Goal: Information Seeking & Learning: Learn about a topic

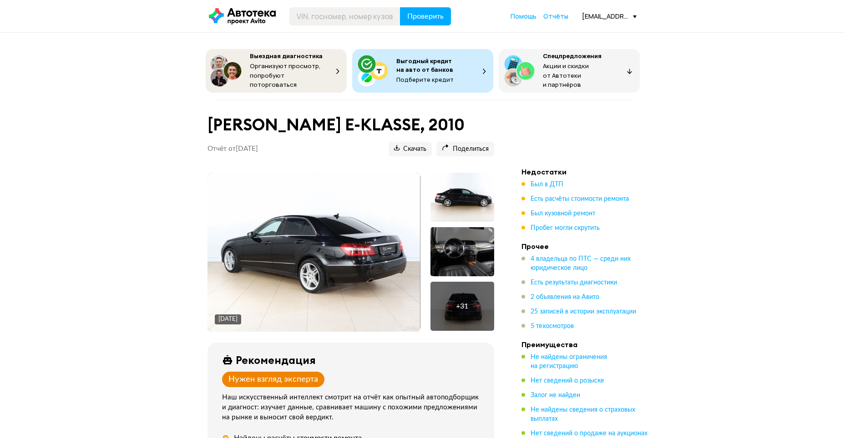
click at [318, 297] on img at bounding box center [313, 252] width 212 height 159
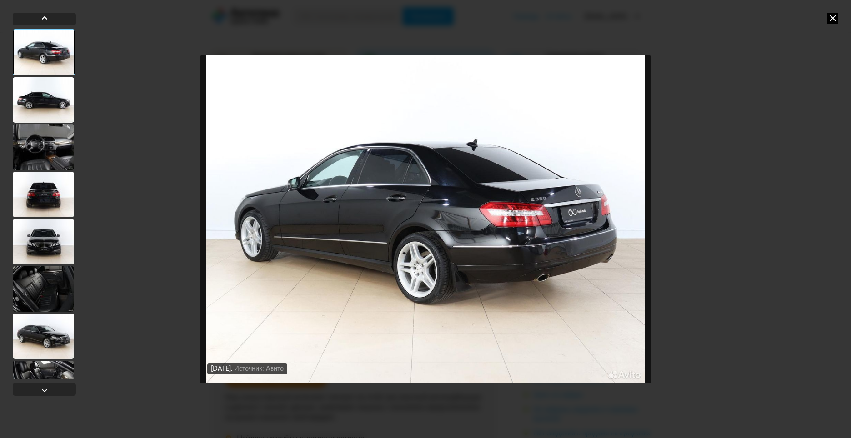
click at [65, 94] on div at bounding box center [43, 99] width 61 height 45
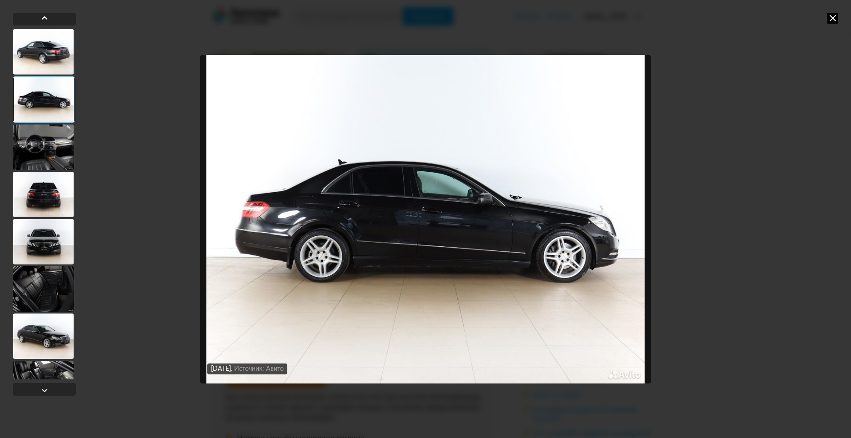
click at [44, 133] on div at bounding box center [43, 147] width 61 height 45
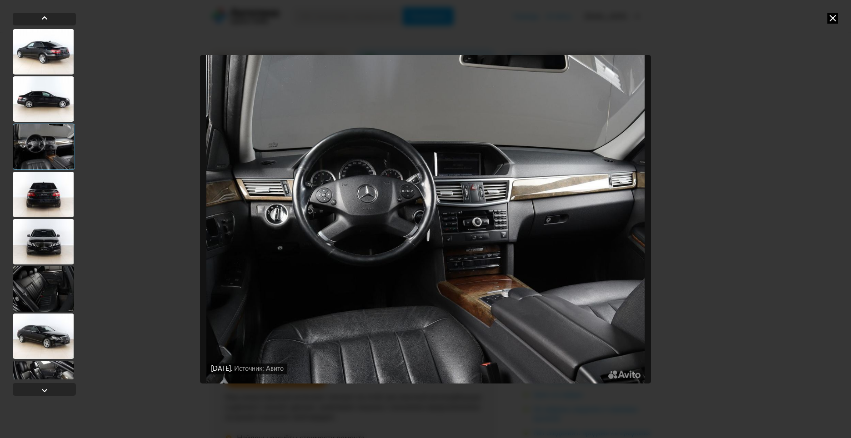
click at [48, 194] on div at bounding box center [43, 194] width 61 height 45
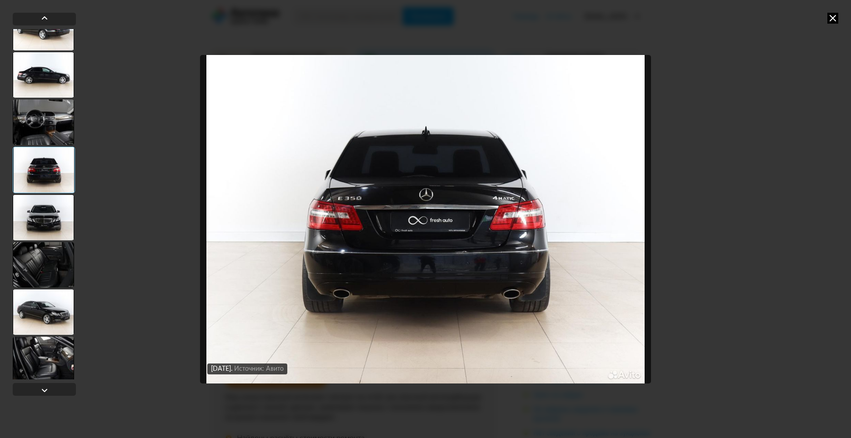
scroll to position [45, 0]
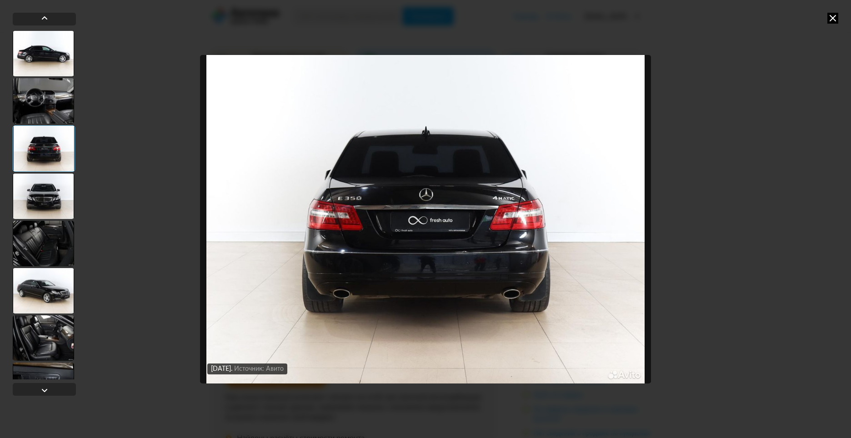
click at [57, 203] on div at bounding box center [43, 196] width 61 height 45
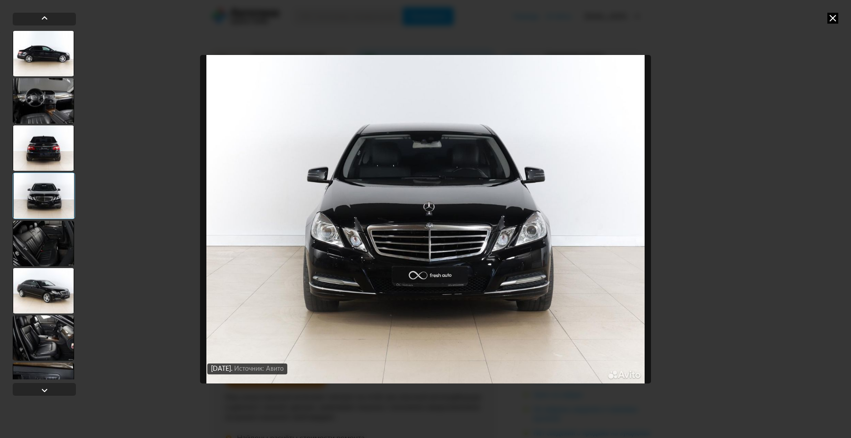
drag, startPoint x: 51, startPoint y: 243, endPoint x: 53, endPoint y: 249, distance: 6.3
click at [52, 246] on div at bounding box center [43, 243] width 61 height 45
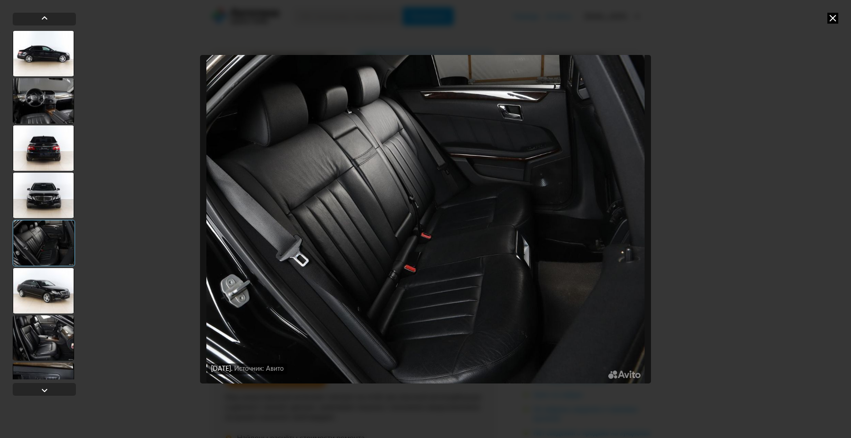
click at [62, 286] on div at bounding box center [43, 290] width 61 height 45
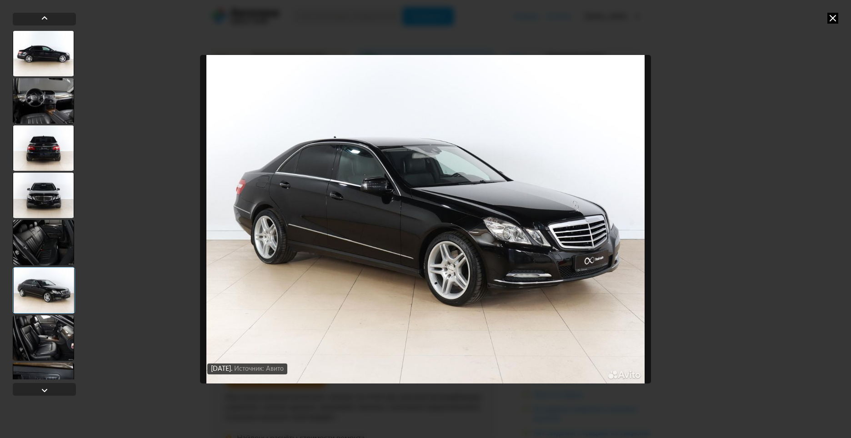
click at [58, 322] on div at bounding box center [43, 338] width 61 height 45
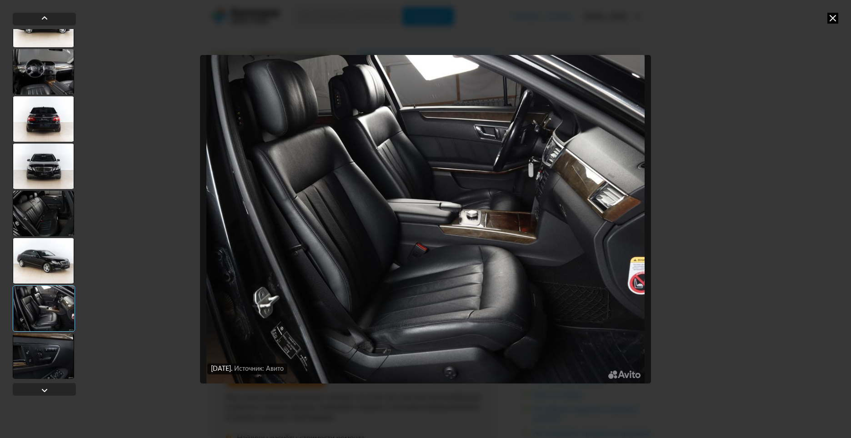
scroll to position [91, 0]
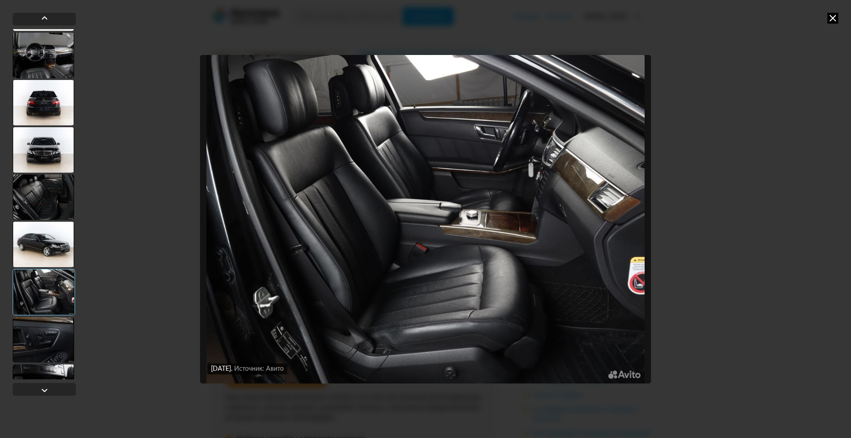
click at [51, 342] on div at bounding box center [43, 339] width 61 height 45
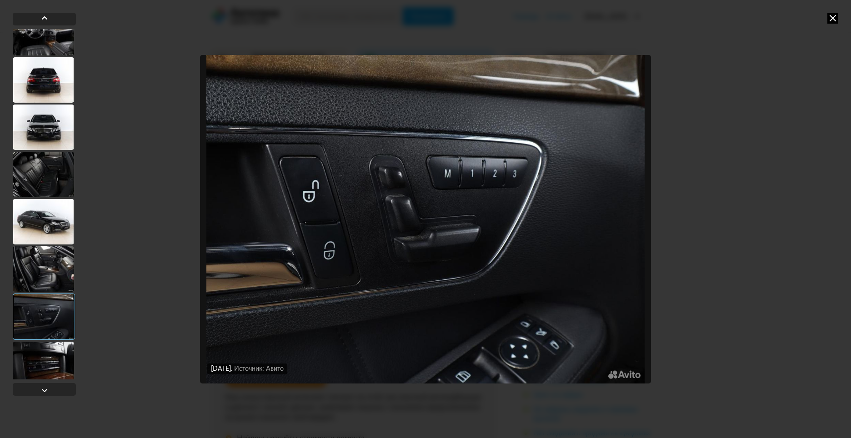
scroll to position [136, 0]
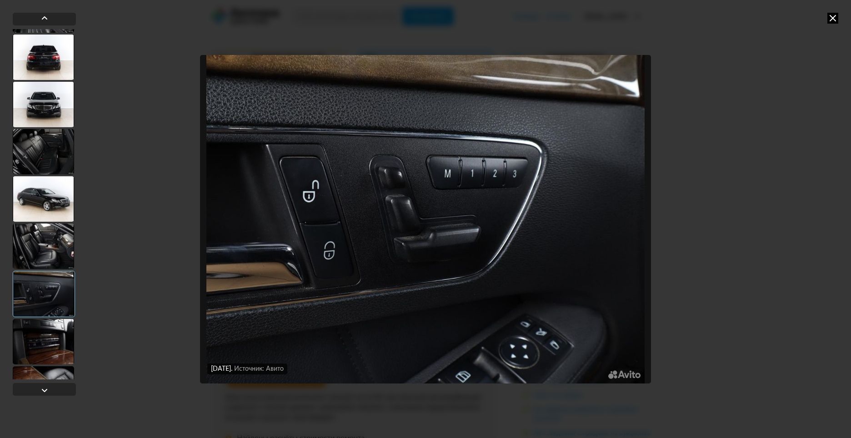
click at [59, 338] on div at bounding box center [43, 341] width 61 height 45
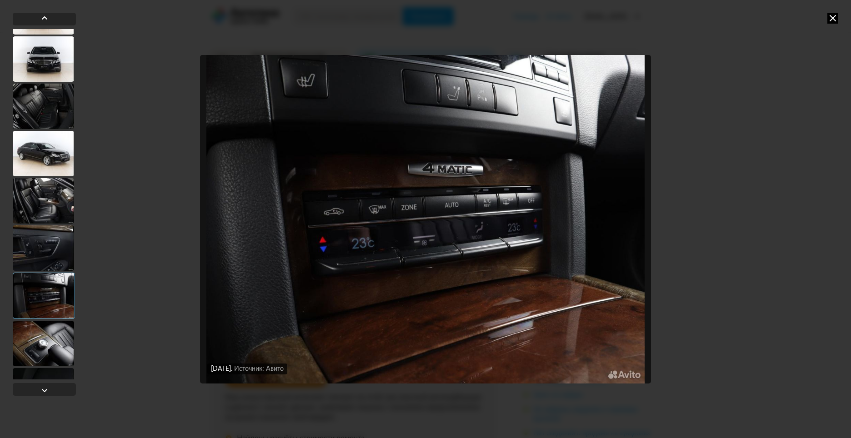
scroll to position [227, 0]
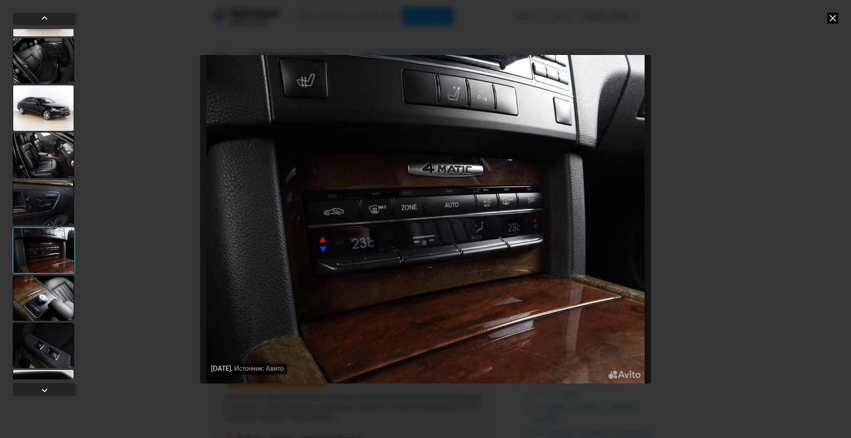
drag, startPoint x: 45, startPoint y: 305, endPoint x: 45, endPoint y: 310, distance: 5.5
click at [45, 308] on div at bounding box center [43, 298] width 61 height 45
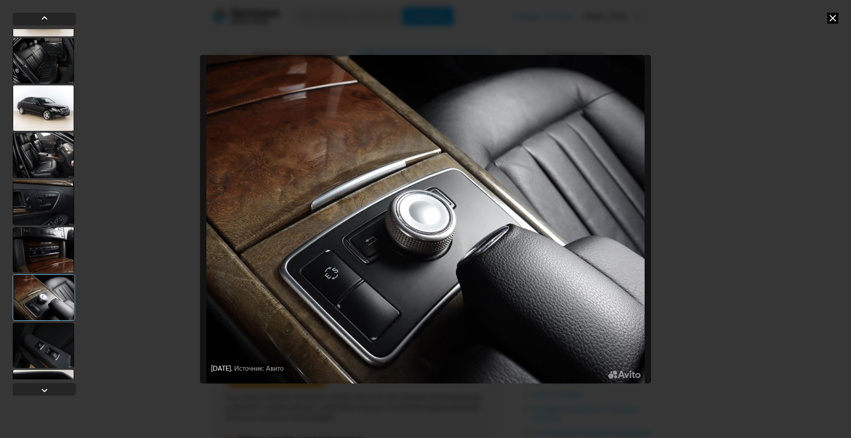
click at [54, 358] on div at bounding box center [43, 345] width 61 height 45
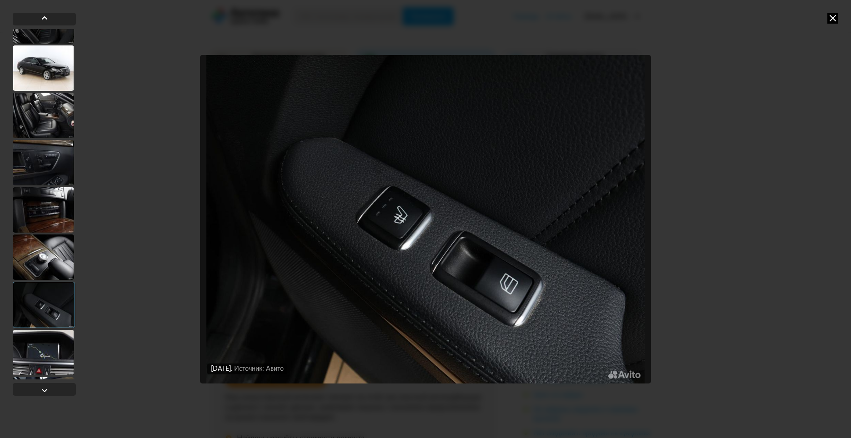
scroll to position [318, 0]
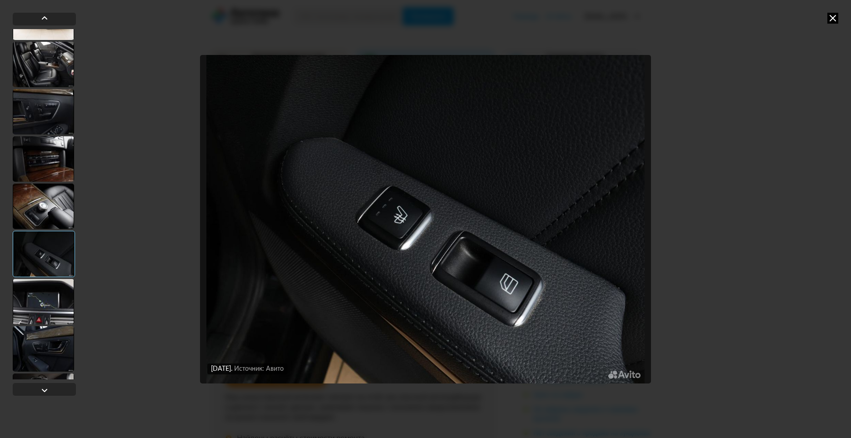
click at [56, 292] on div at bounding box center [43, 301] width 61 height 45
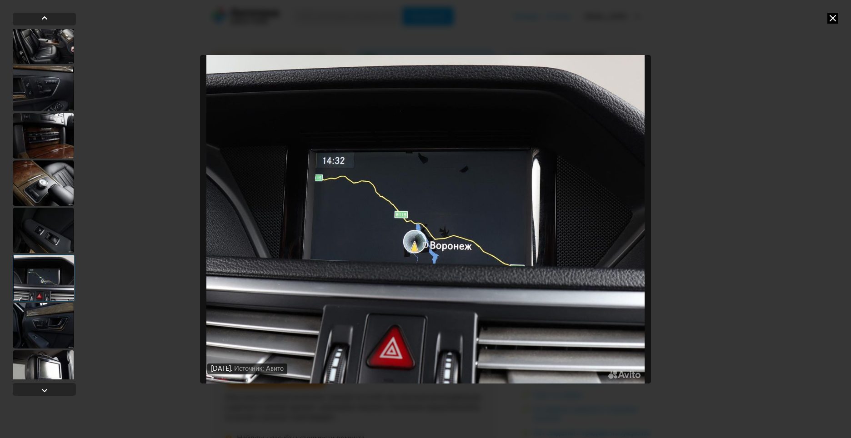
scroll to position [364, 0]
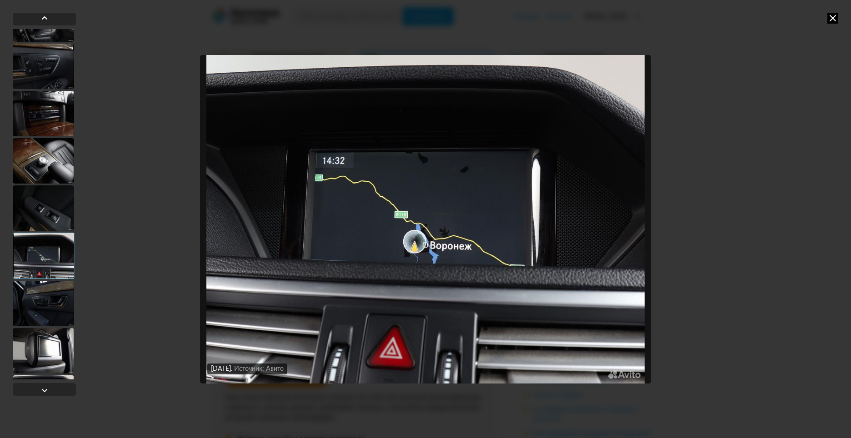
click at [60, 308] on div at bounding box center [43, 303] width 61 height 45
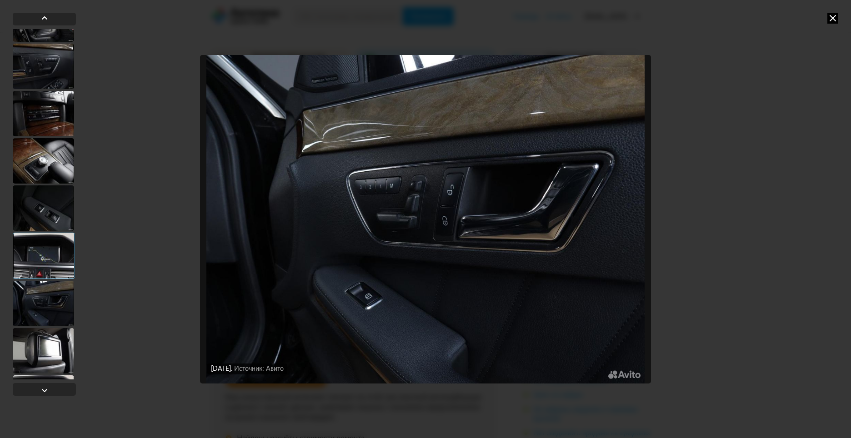
click at [63, 356] on div at bounding box center [43, 350] width 61 height 45
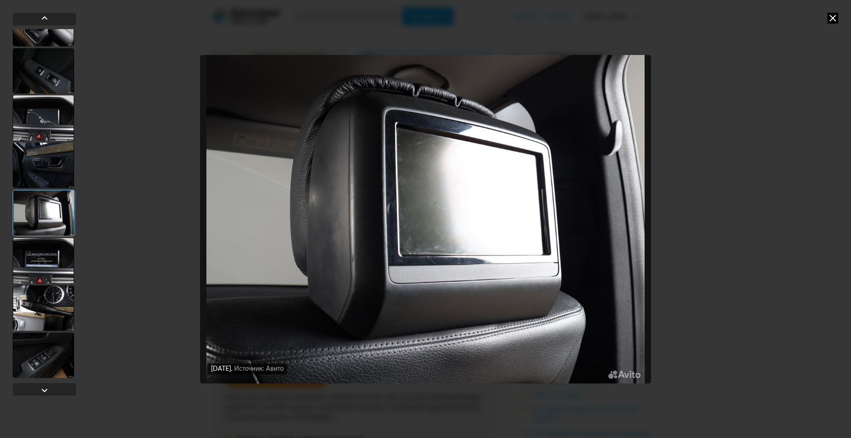
scroll to position [546, 0]
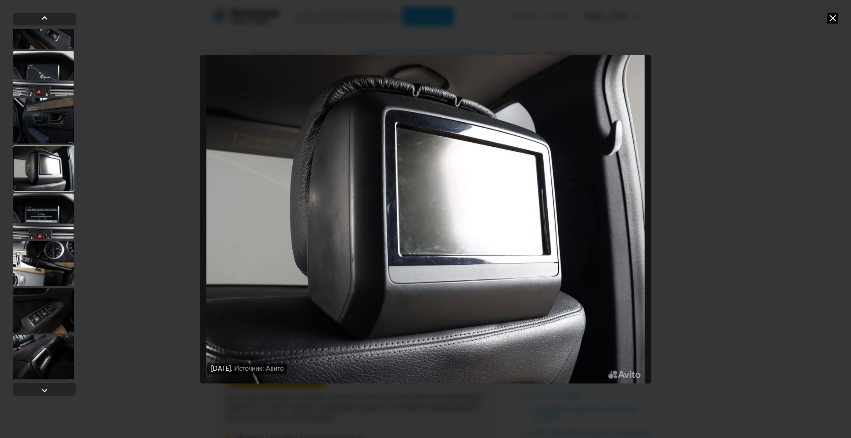
click at [62, 220] on div at bounding box center [43, 216] width 61 height 45
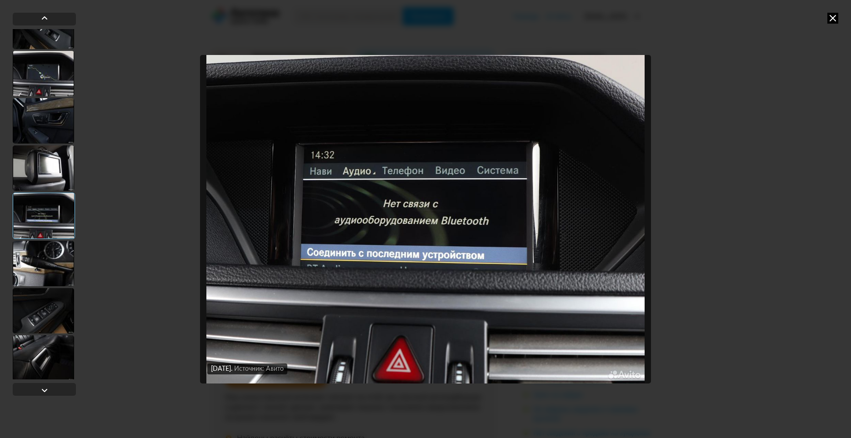
click at [60, 264] on div at bounding box center [43, 263] width 61 height 45
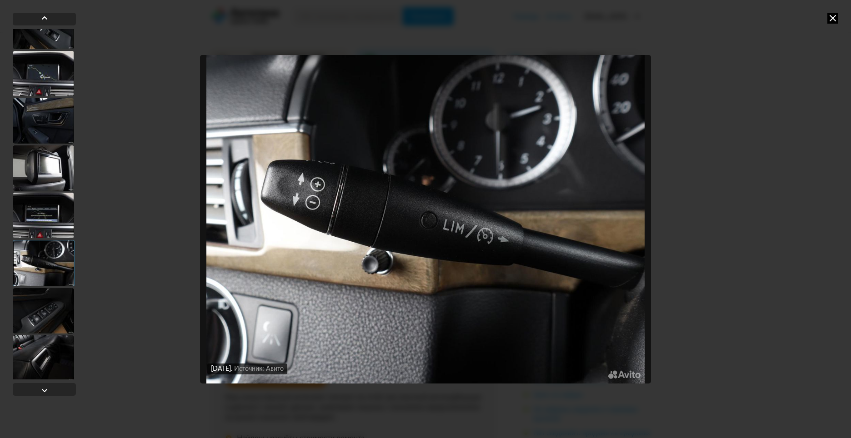
click at [57, 310] on div at bounding box center [43, 310] width 61 height 45
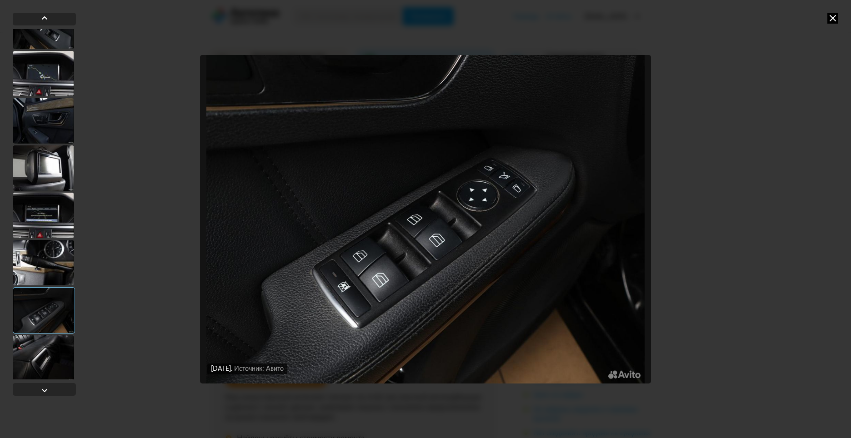
click at [49, 353] on div at bounding box center [43, 358] width 61 height 45
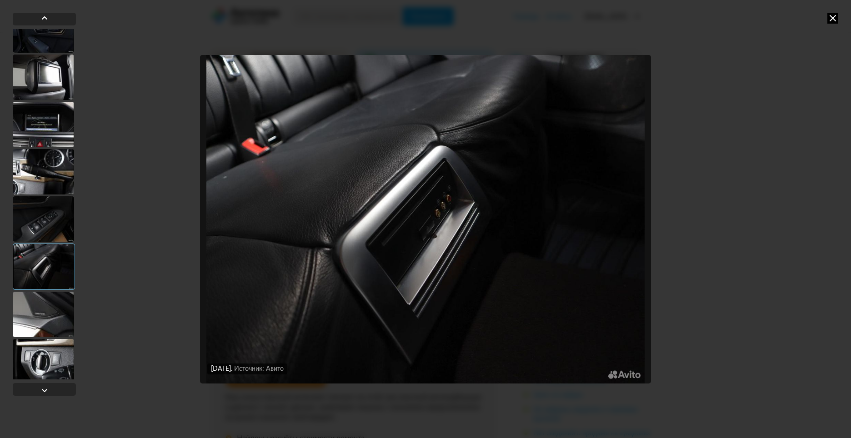
click at [55, 307] on div at bounding box center [43, 314] width 61 height 45
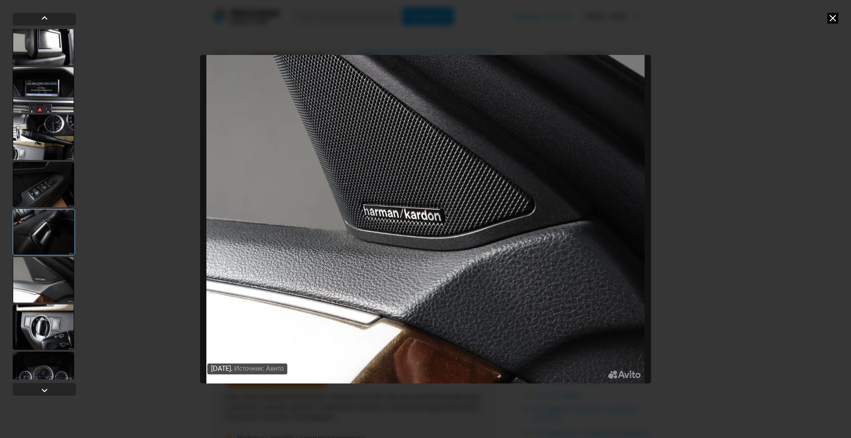
scroll to position [728, 0]
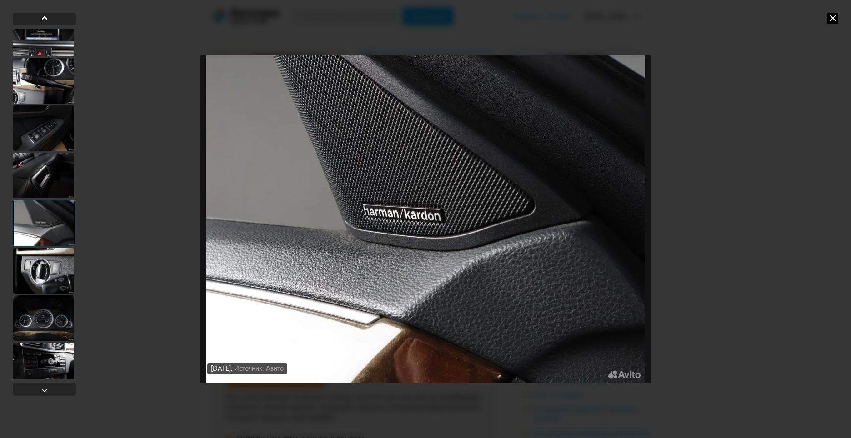
click at [54, 291] on div at bounding box center [43, 270] width 61 height 45
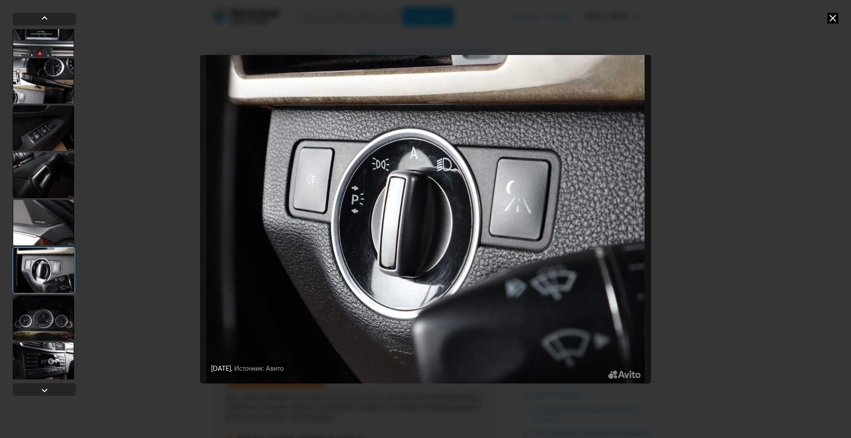
click at [57, 315] on div at bounding box center [43, 318] width 61 height 45
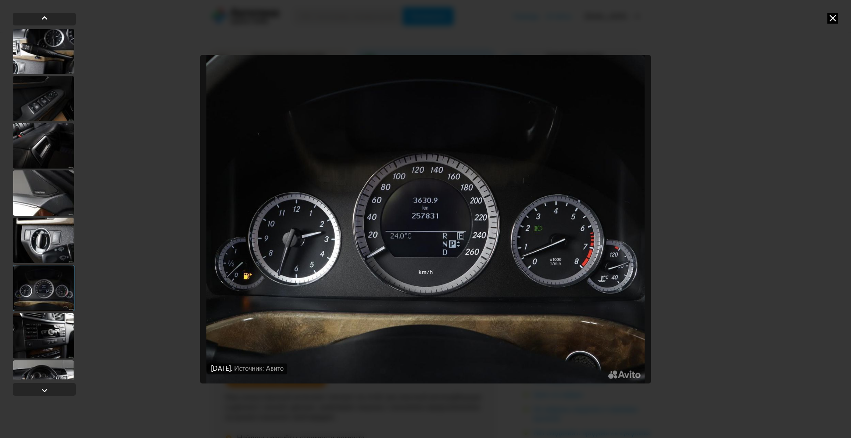
scroll to position [773, 0]
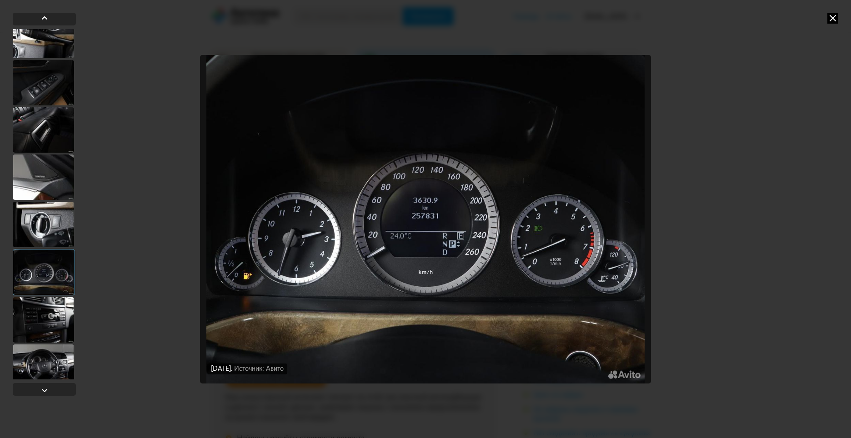
click at [55, 317] on div at bounding box center [43, 319] width 61 height 45
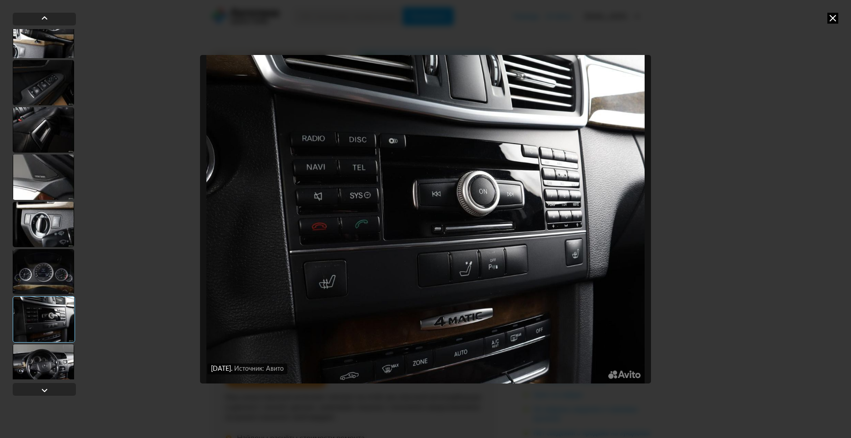
click at [58, 359] on div at bounding box center [43, 367] width 61 height 45
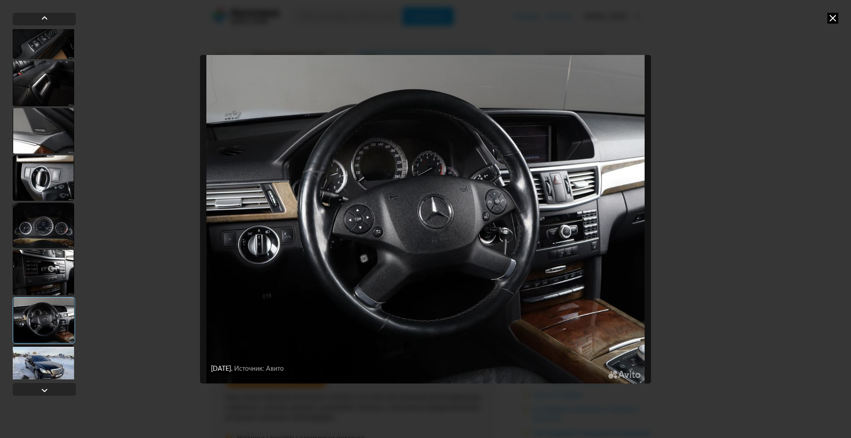
scroll to position [864, 0]
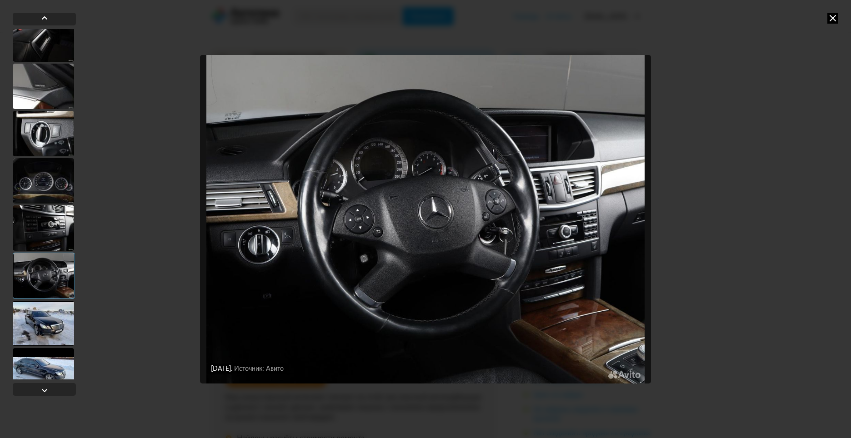
click at [54, 324] on div at bounding box center [43, 323] width 61 height 45
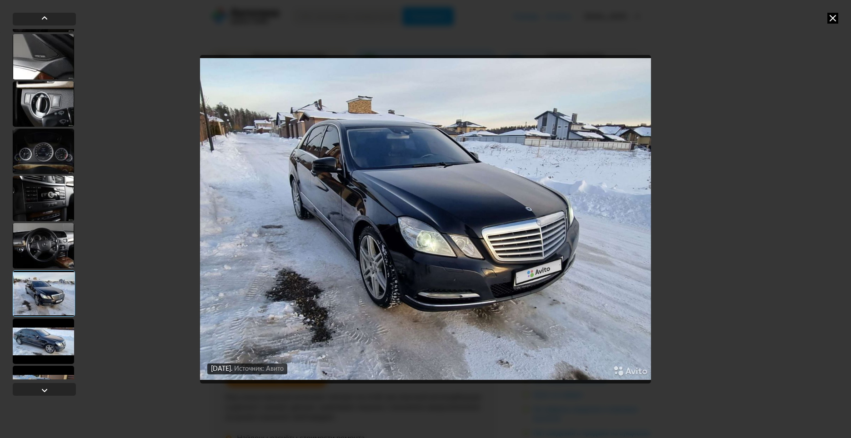
scroll to position [910, 0]
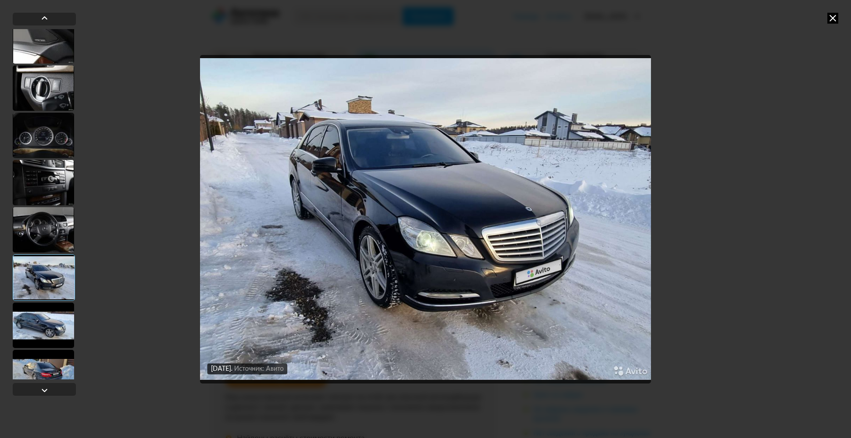
click at [60, 320] on div at bounding box center [43, 325] width 61 height 45
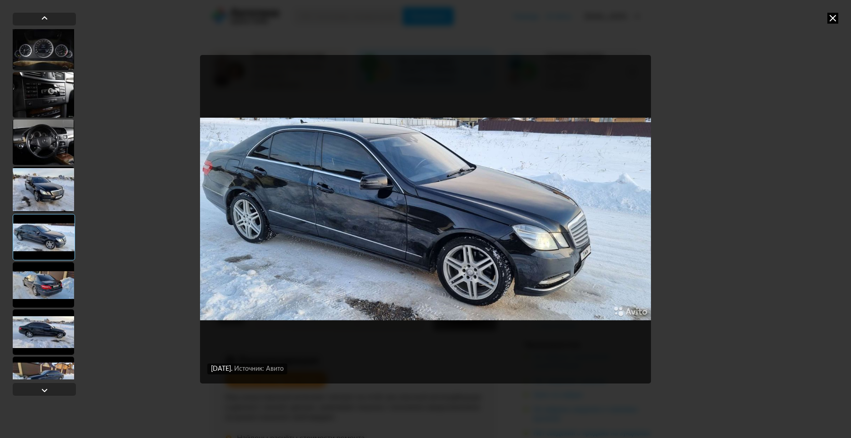
scroll to position [1001, 0]
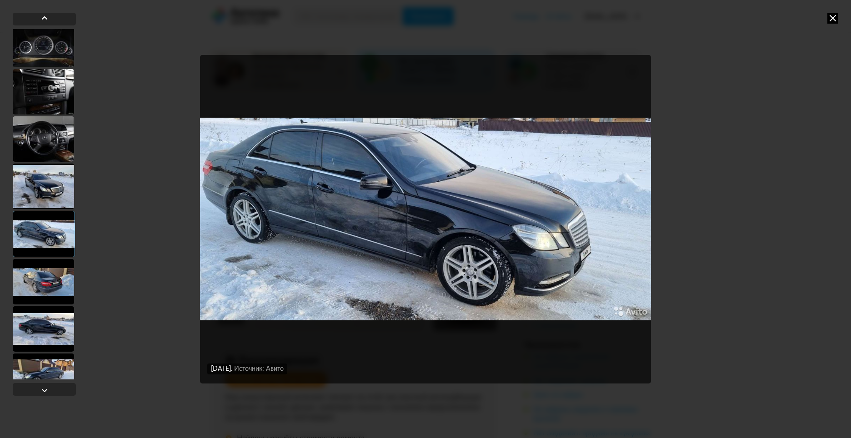
click at [58, 286] on div at bounding box center [43, 281] width 61 height 45
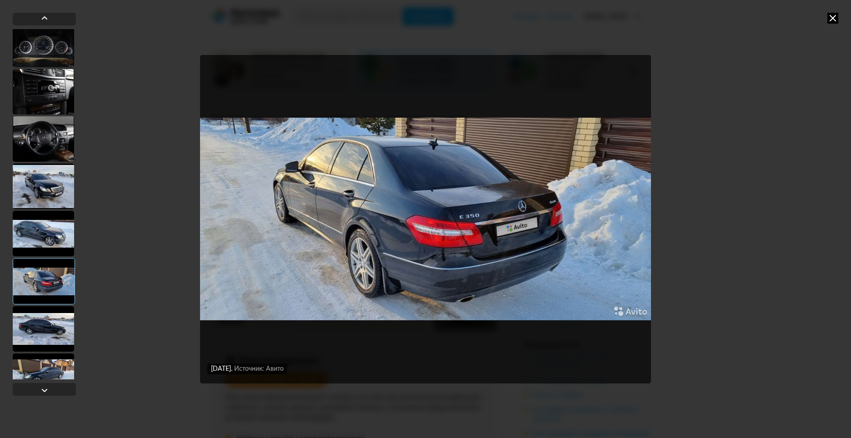
click at [55, 317] on div at bounding box center [43, 329] width 61 height 45
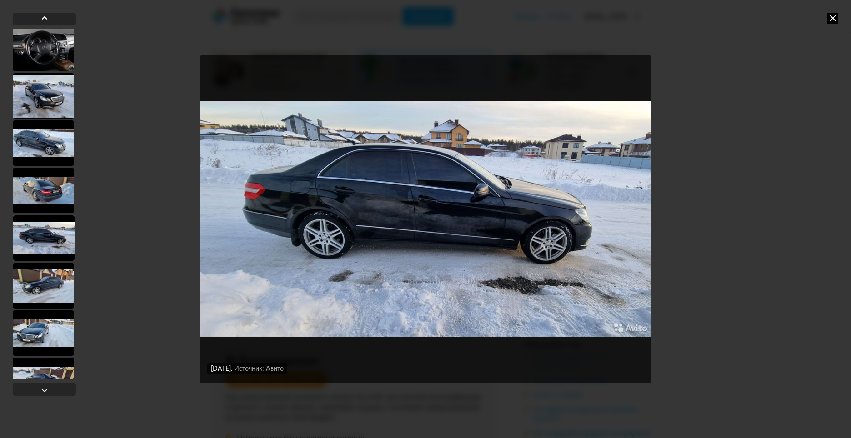
scroll to position [1092, 0]
click at [58, 283] on div at bounding box center [43, 285] width 61 height 45
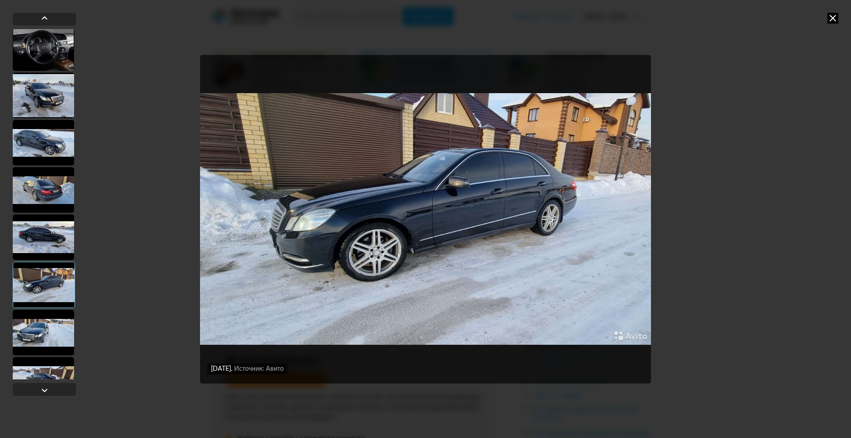
click at [55, 332] on div at bounding box center [43, 332] width 61 height 45
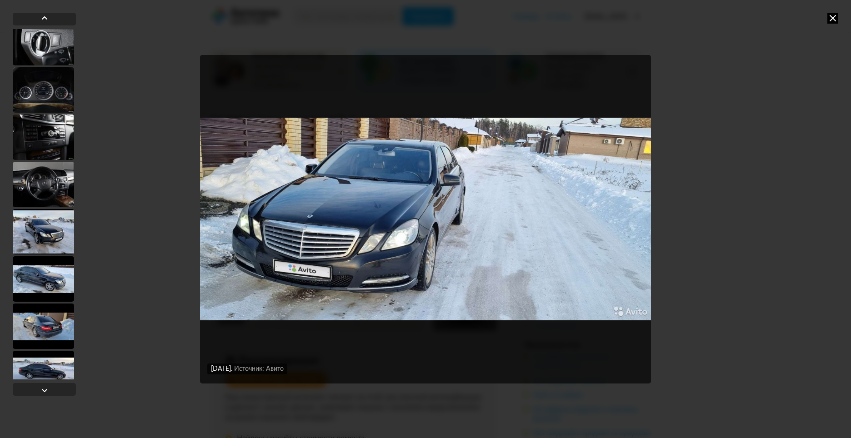
scroll to position [1001, 0]
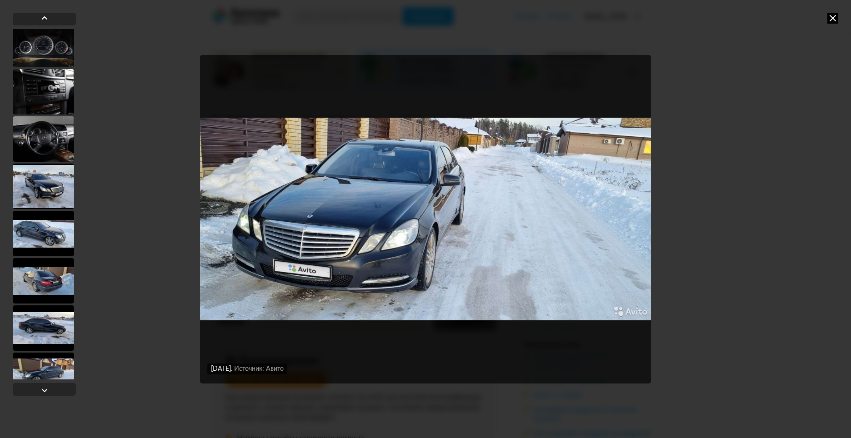
click at [46, 193] on div at bounding box center [43, 186] width 61 height 45
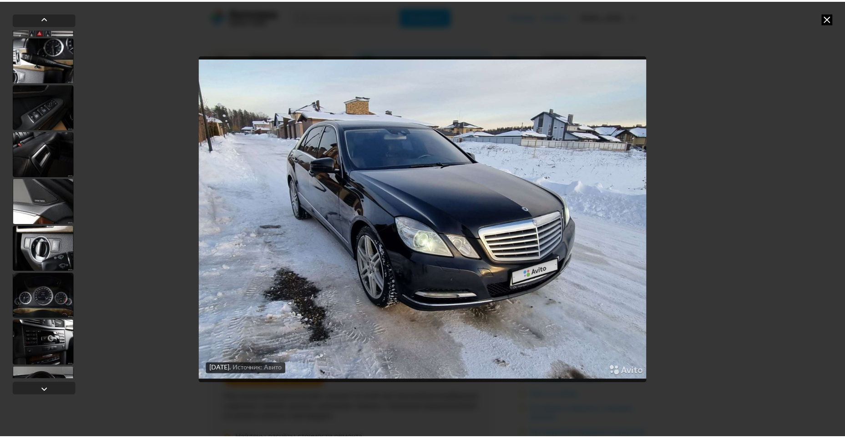
scroll to position [667, 0]
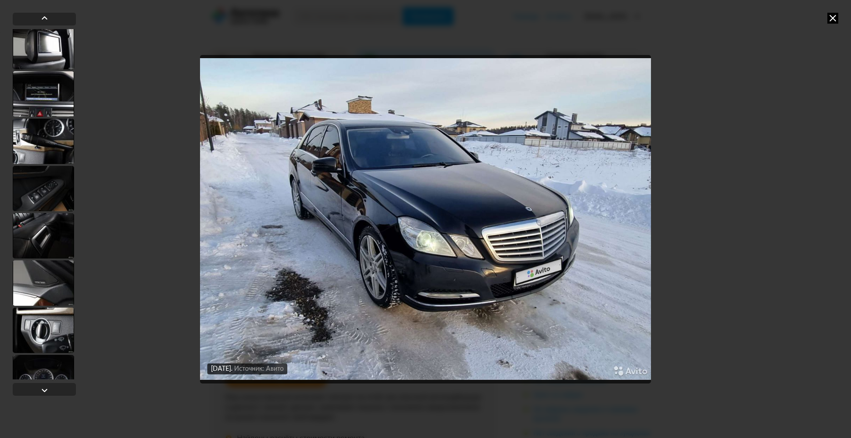
click at [834, 19] on icon at bounding box center [833, 18] width 11 height 11
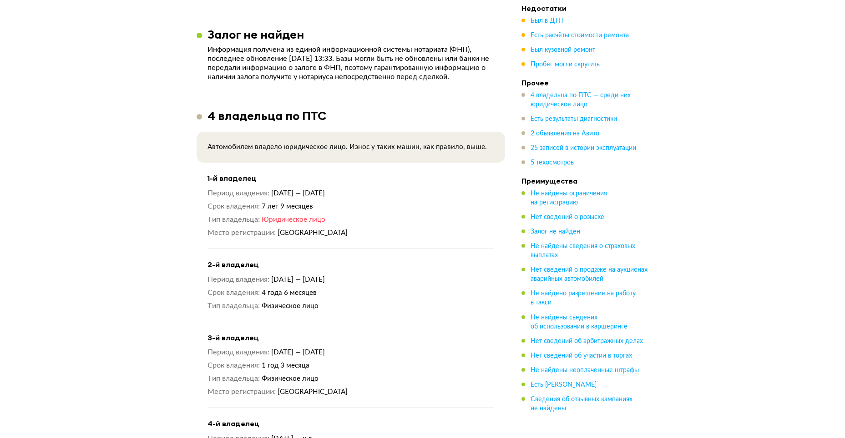
scroll to position [910, 0]
